Goal: Task Accomplishment & Management: Manage account settings

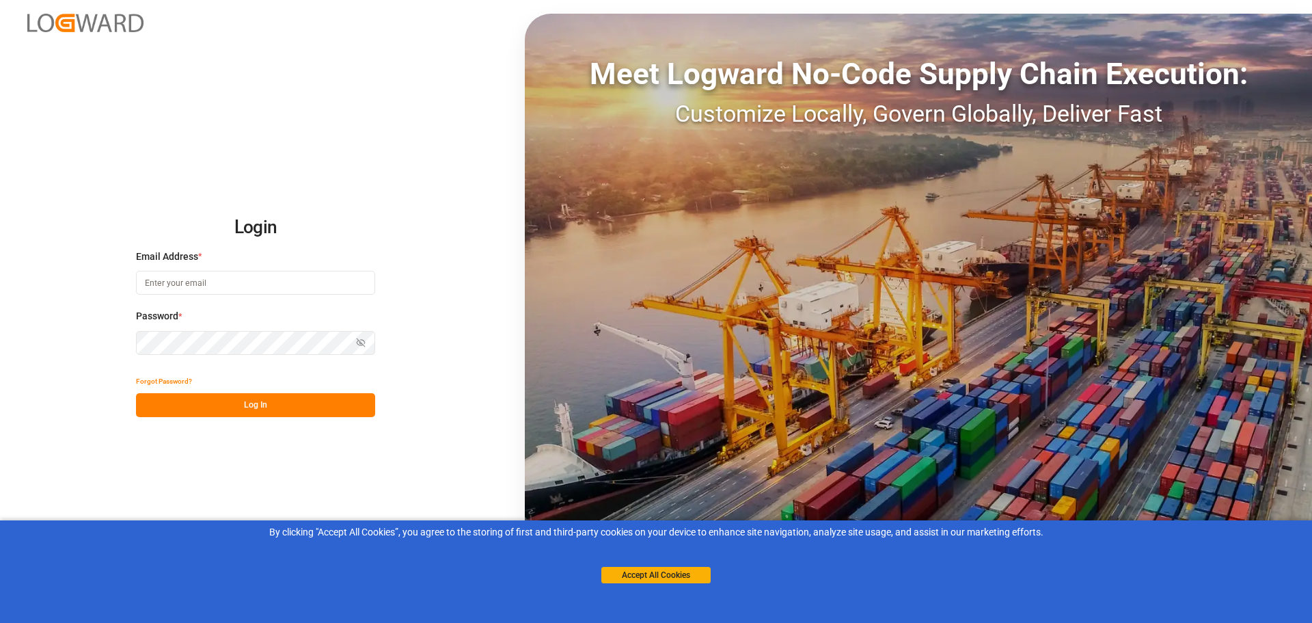
type input "[EMAIL_ADDRESS][PERSON_NAME][DOMAIN_NAME]"
click at [262, 412] on button "Log In" at bounding box center [255, 405] width 239 height 24
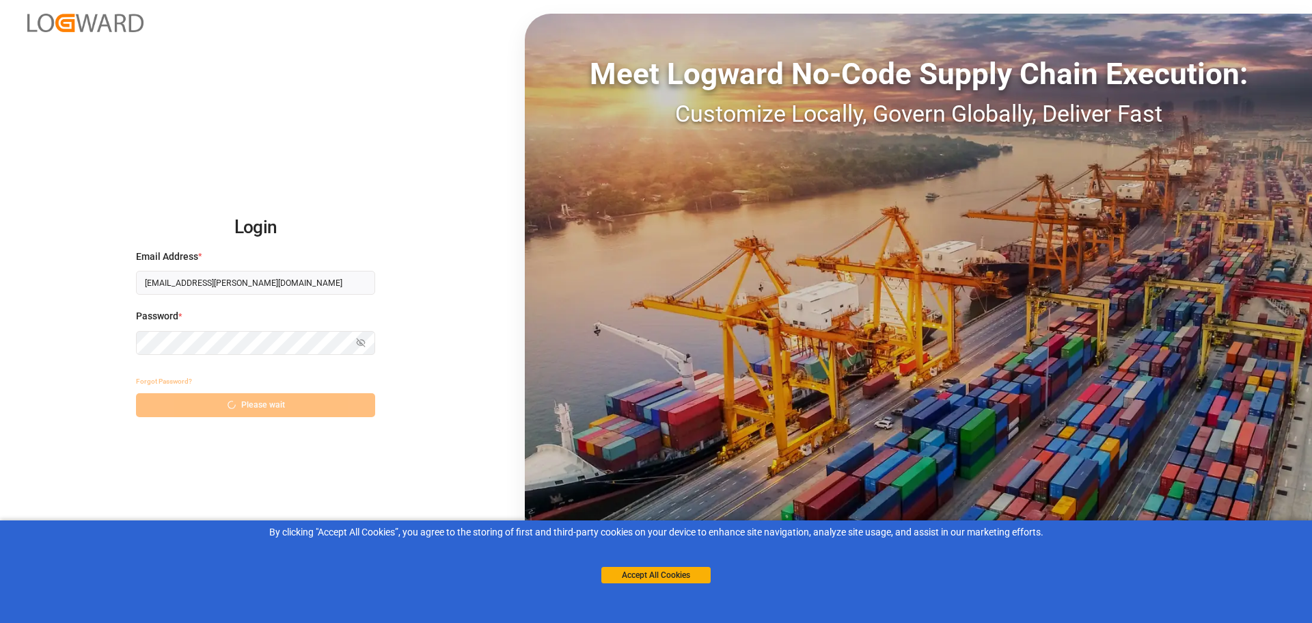
click at [265, 411] on div "Forgot Password? Please wait" at bounding box center [255, 393] width 239 height 48
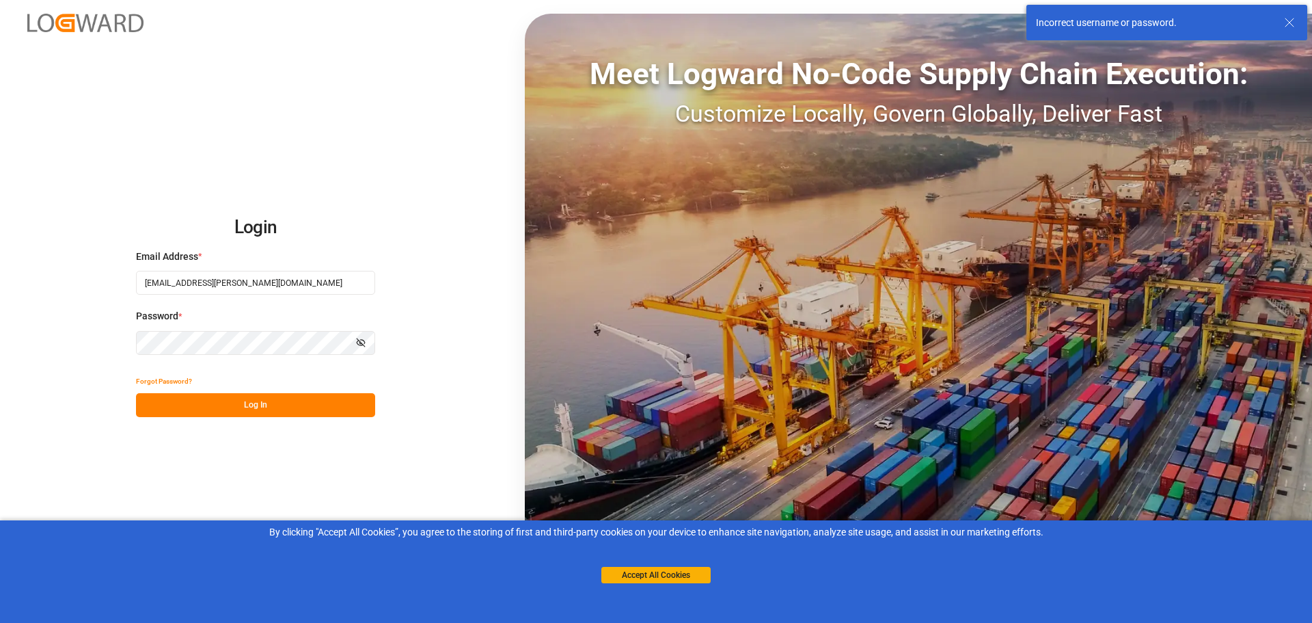
click at [1290, 19] on icon at bounding box center [1290, 22] width 16 height 16
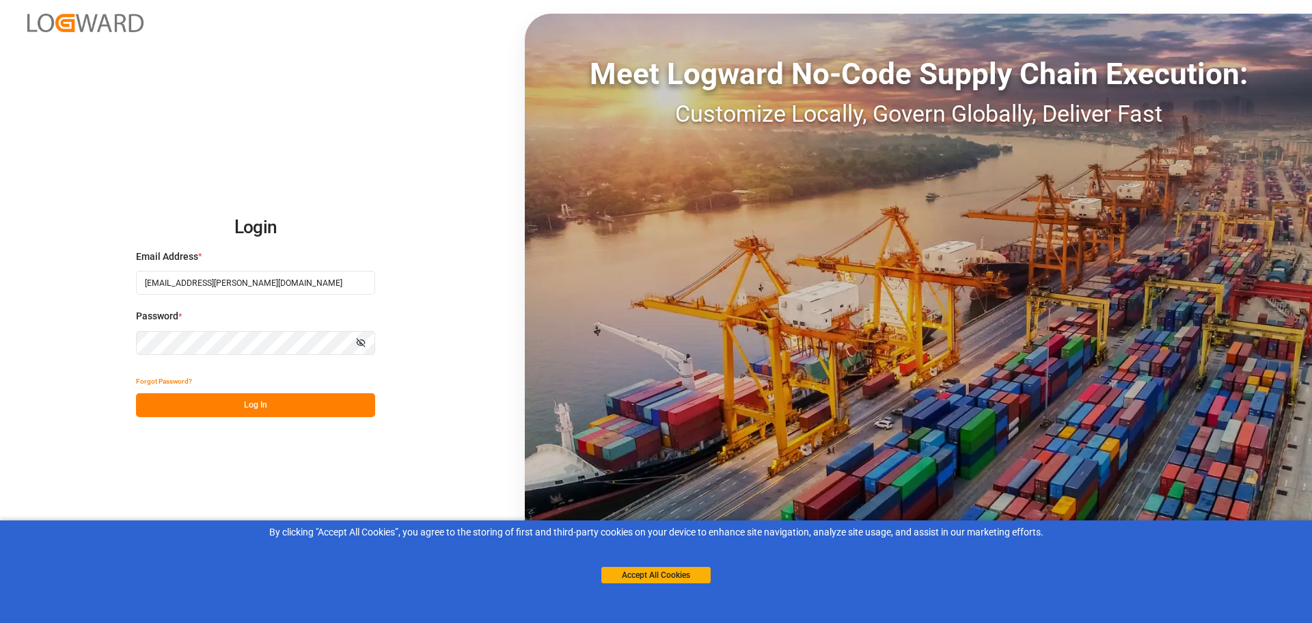
click at [362, 343] on icon "button" at bounding box center [361, 343] width 10 height 10
click at [284, 400] on button "Log In" at bounding box center [255, 405] width 239 height 24
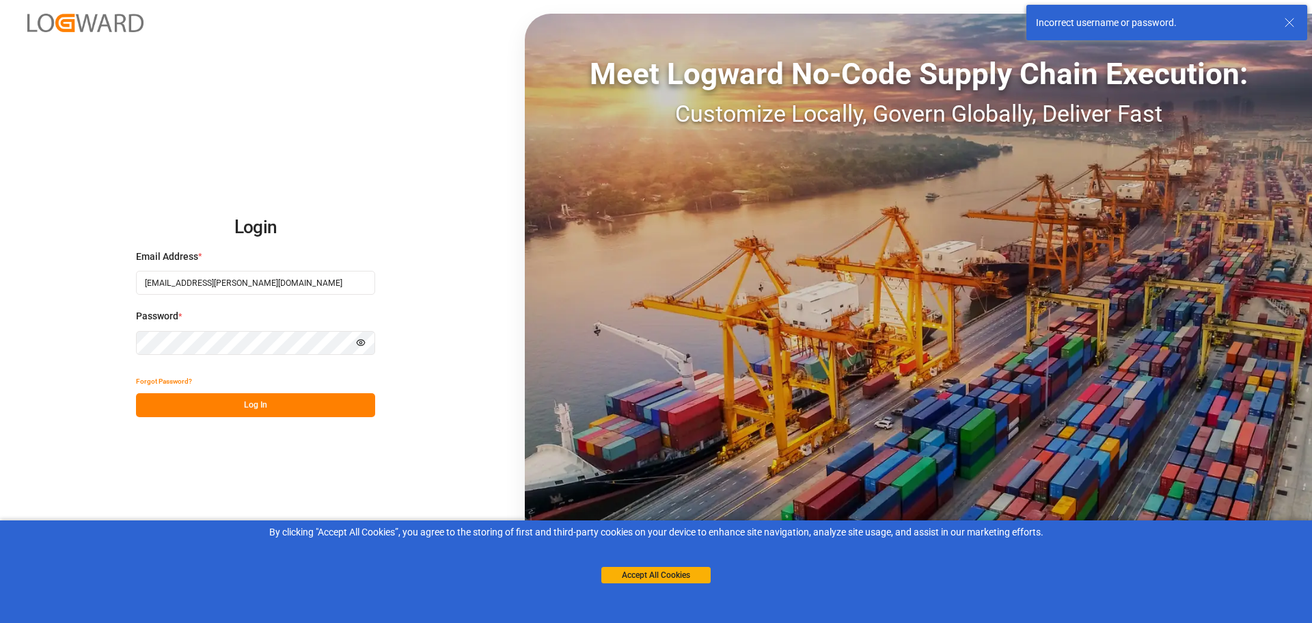
click at [672, 583] on div "By clicking "Accept All Cookies”, you agree to the storing of first and third-p…" at bounding box center [656, 554] width 1312 height 68
click at [247, 162] on div "Login Email Address * [EMAIL_ADDRESS][PERSON_NAME][DOMAIN_NAME] Password * Hide…" at bounding box center [656, 311] width 1312 height 623
click at [667, 571] on button "Accept All Cookies" at bounding box center [655, 575] width 109 height 16
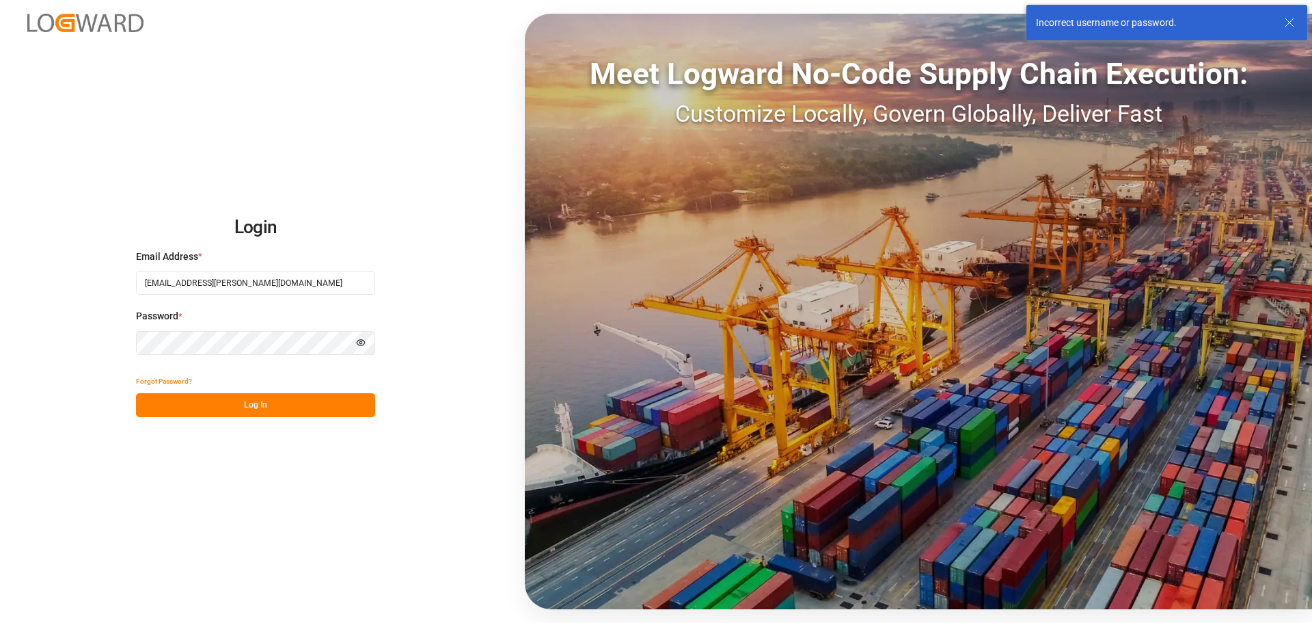
click at [96, 460] on div "Login Email Address * [EMAIL_ADDRESS][PERSON_NAME][DOMAIN_NAME] Password * Hide…" at bounding box center [656, 311] width 1312 height 623
